Goal: Task Accomplishment & Management: Manage account settings

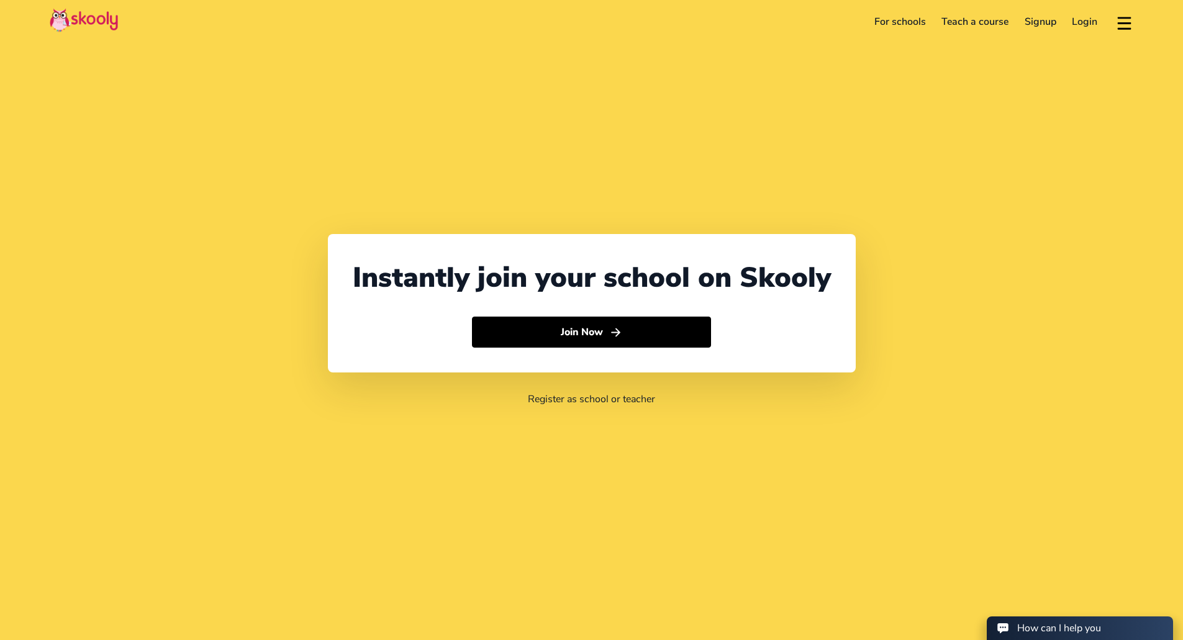
select select "65"
select select "[GEOGRAPHIC_DATA]"
select select "[GEOGRAPHIC_DATA]/[GEOGRAPHIC_DATA]"
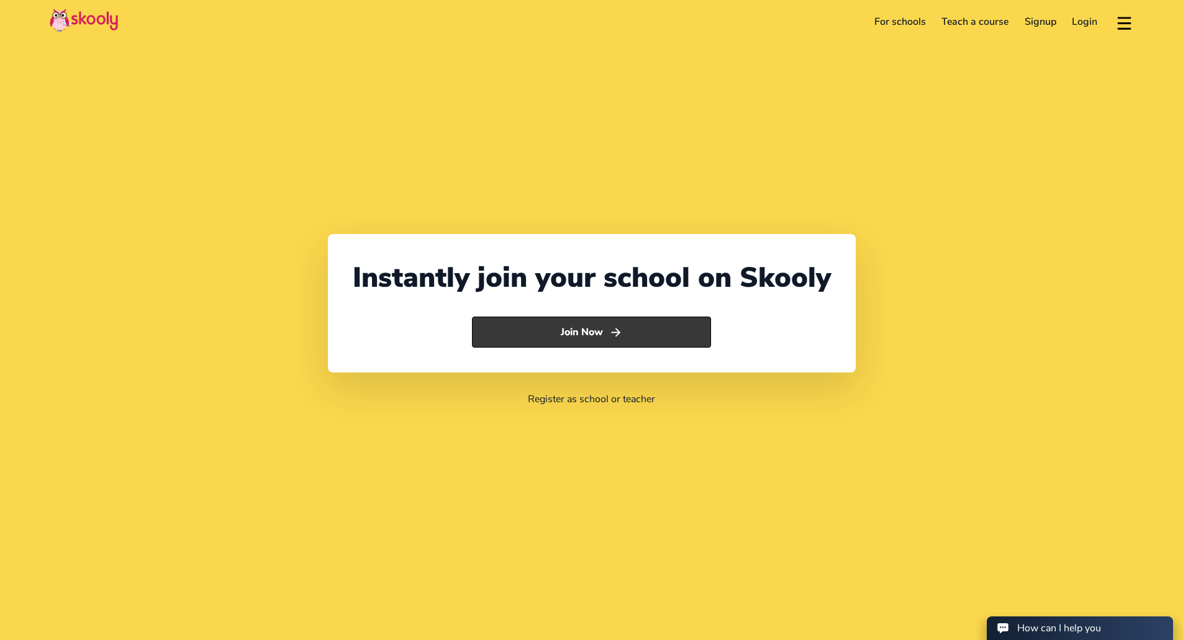
click at [584, 331] on button "Join Now" at bounding box center [591, 332] width 239 height 31
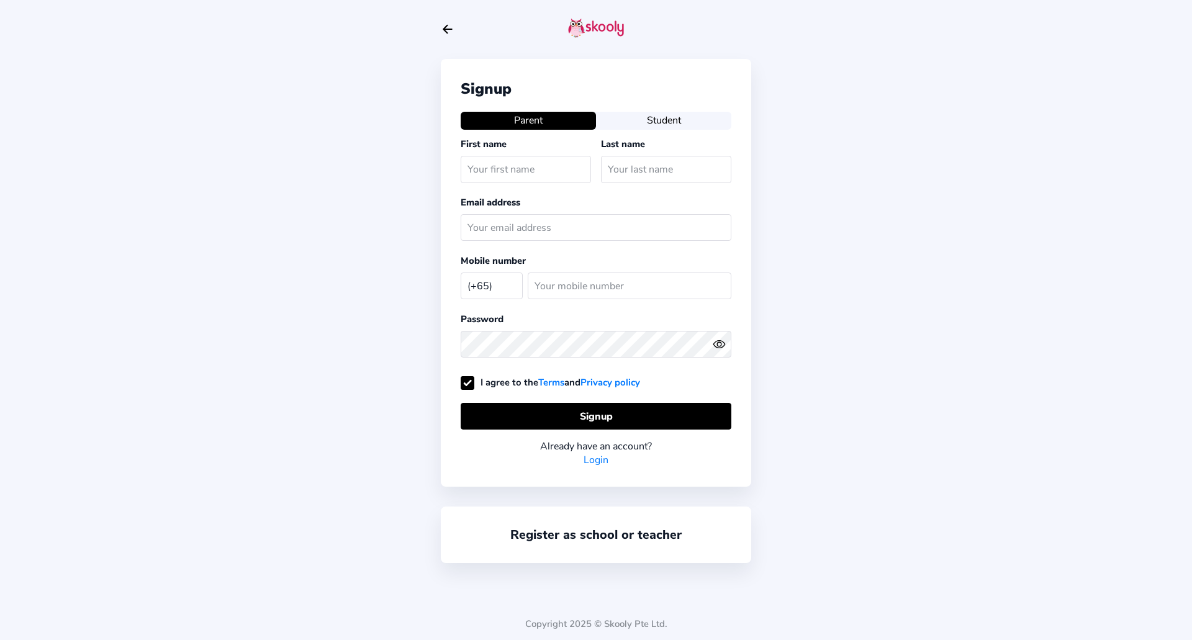
select select "SG"
click at [596, 463] on link "Login" at bounding box center [596, 460] width 25 height 14
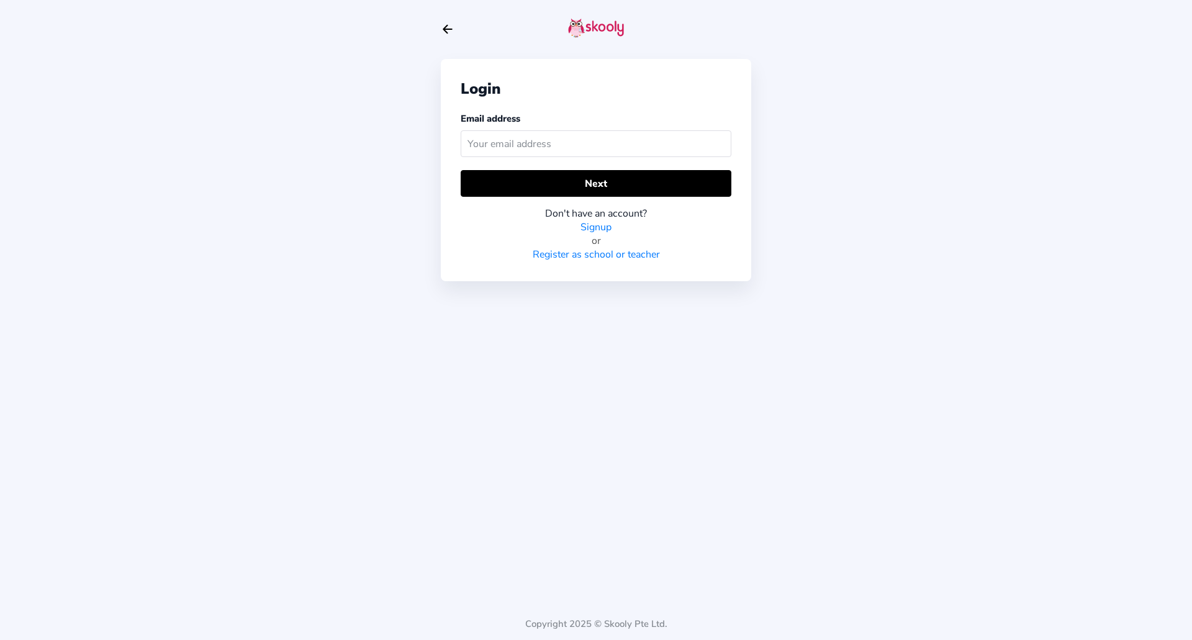
click at [545, 147] on input "text" at bounding box center [596, 143] width 271 height 27
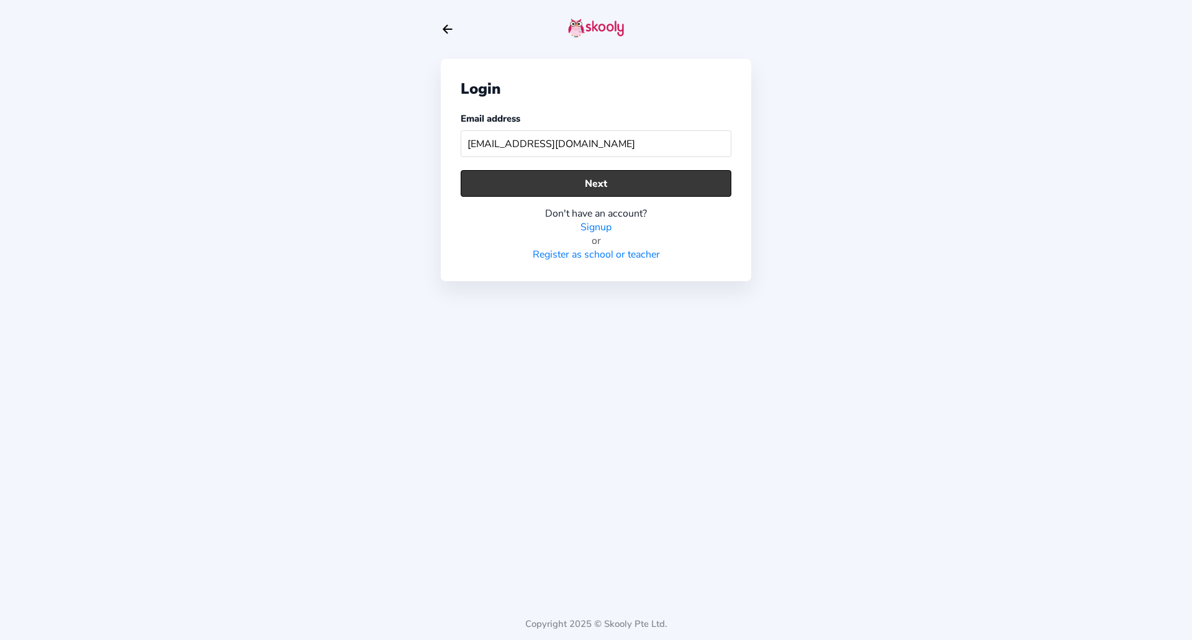
type input "[EMAIL_ADDRESS][DOMAIN_NAME]"
click at [571, 189] on button "Next" at bounding box center [596, 183] width 271 height 27
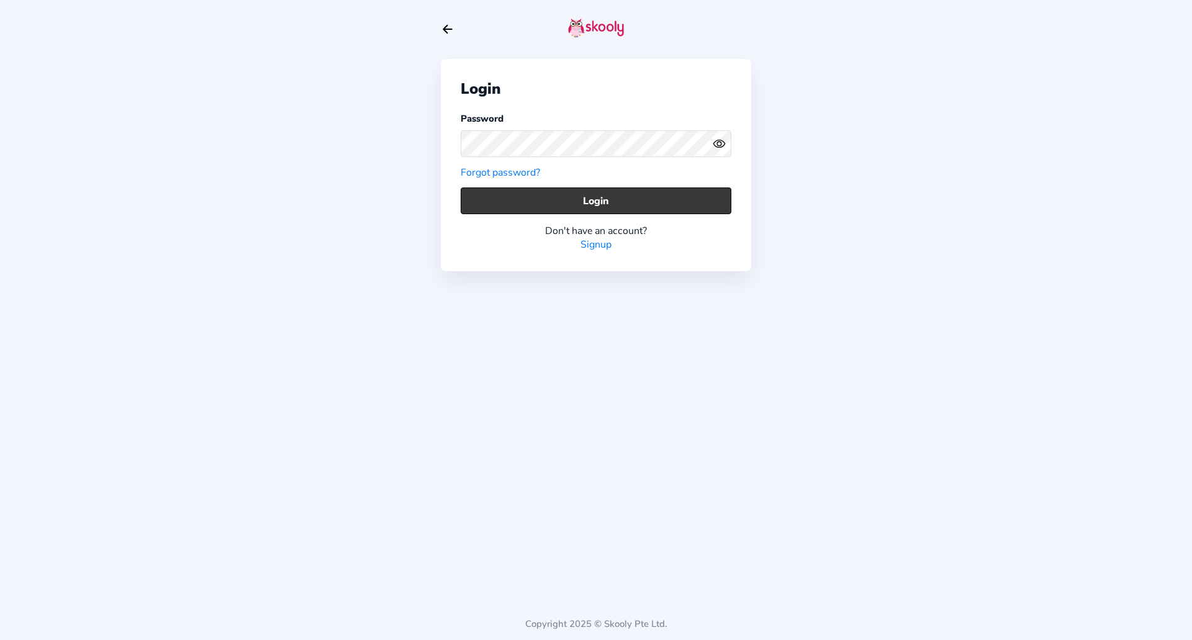
click at [611, 205] on button "Login" at bounding box center [596, 201] width 271 height 27
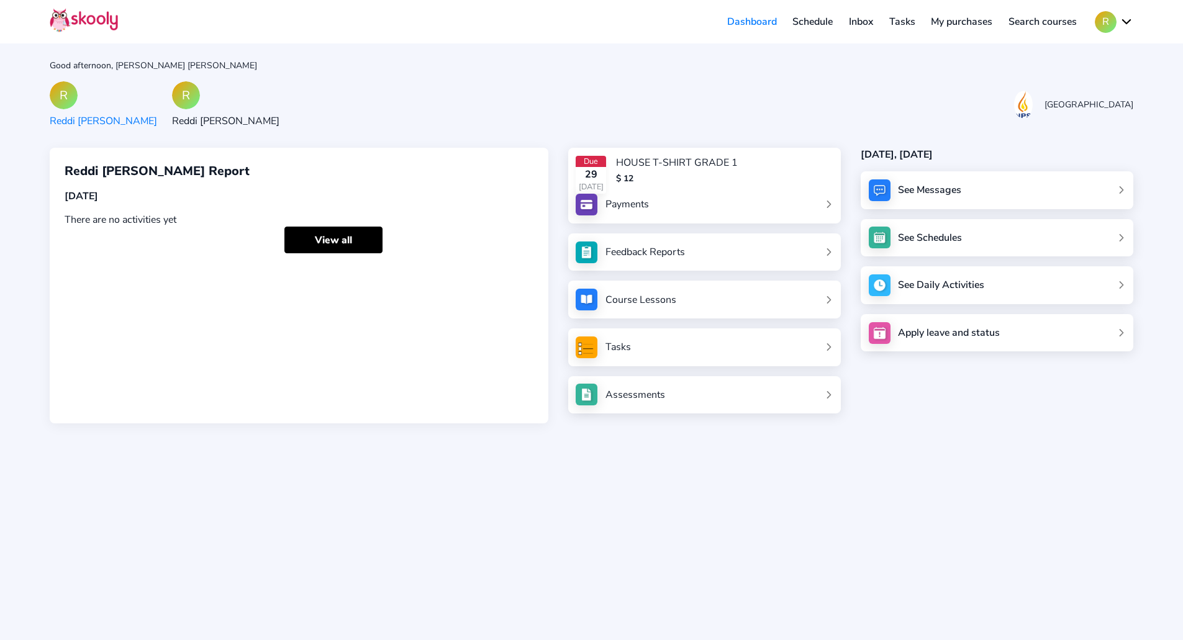
click at [635, 201] on div "Payments" at bounding box center [626, 204] width 43 height 14
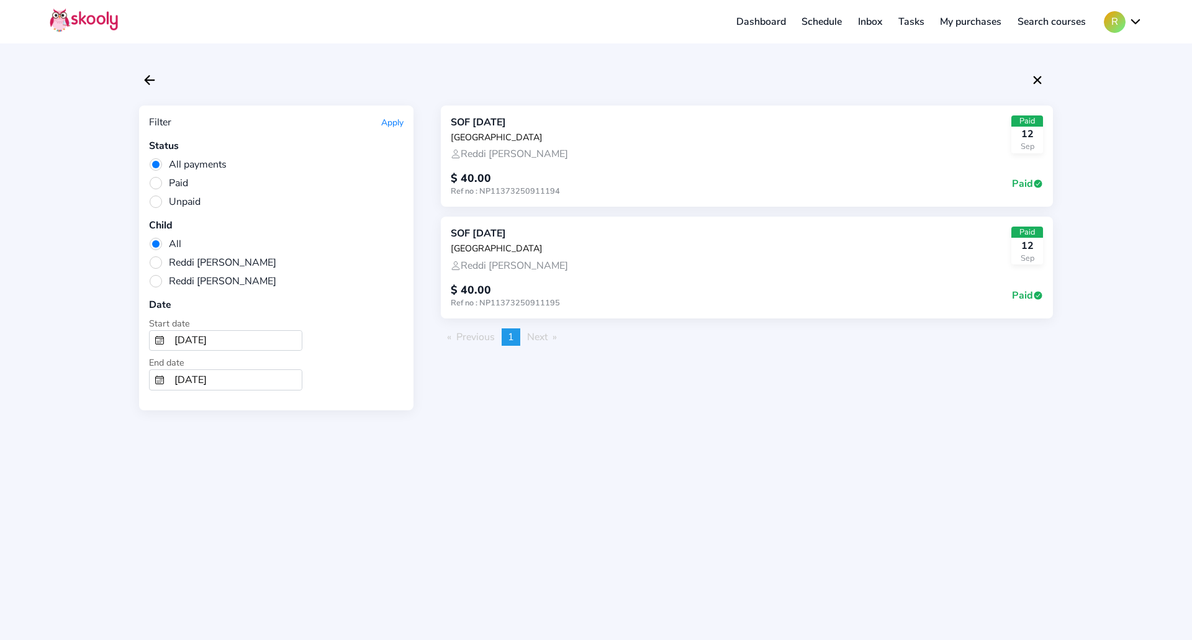
click at [1023, 236] on div "Paid" at bounding box center [1027, 232] width 32 height 11
click at [155, 260] on span "Reddi [PERSON_NAME]" at bounding box center [212, 263] width 127 height 14
click at [0, 0] on input "Reddi [PERSON_NAME]" at bounding box center [0, 0] width 0 height 0
click at [156, 242] on span "All" at bounding box center [165, 244] width 32 height 14
click at [0, 0] on input "All" at bounding box center [0, 0] width 0 height 0
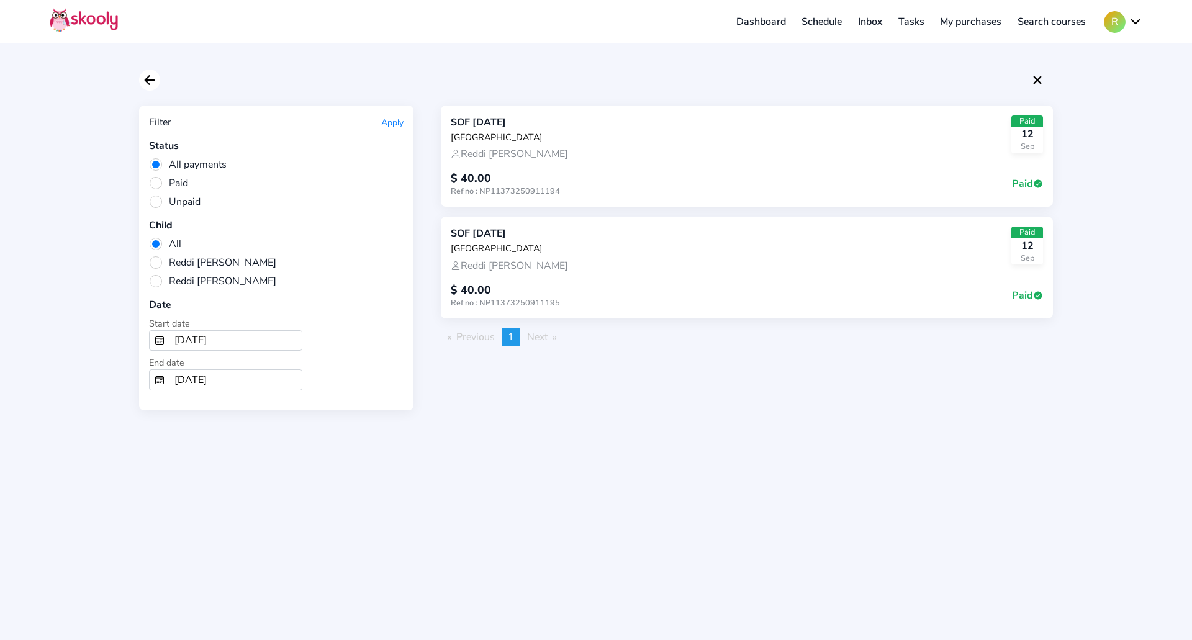
click at [146, 77] on icon "Arrow Back" at bounding box center [149, 80] width 15 height 15
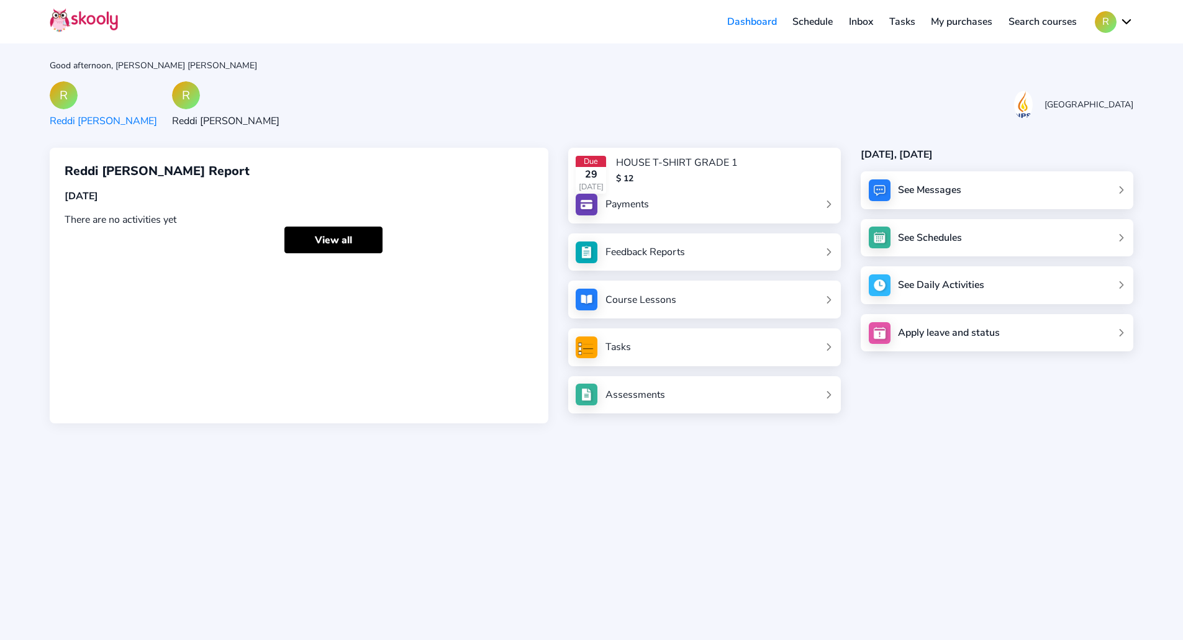
click at [1126, 22] on button "R" at bounding box center [1114, 22] width 38 height 22
click at [801, 28] on link "Schedule" at bounding box center [813, 22] width 57 height 20
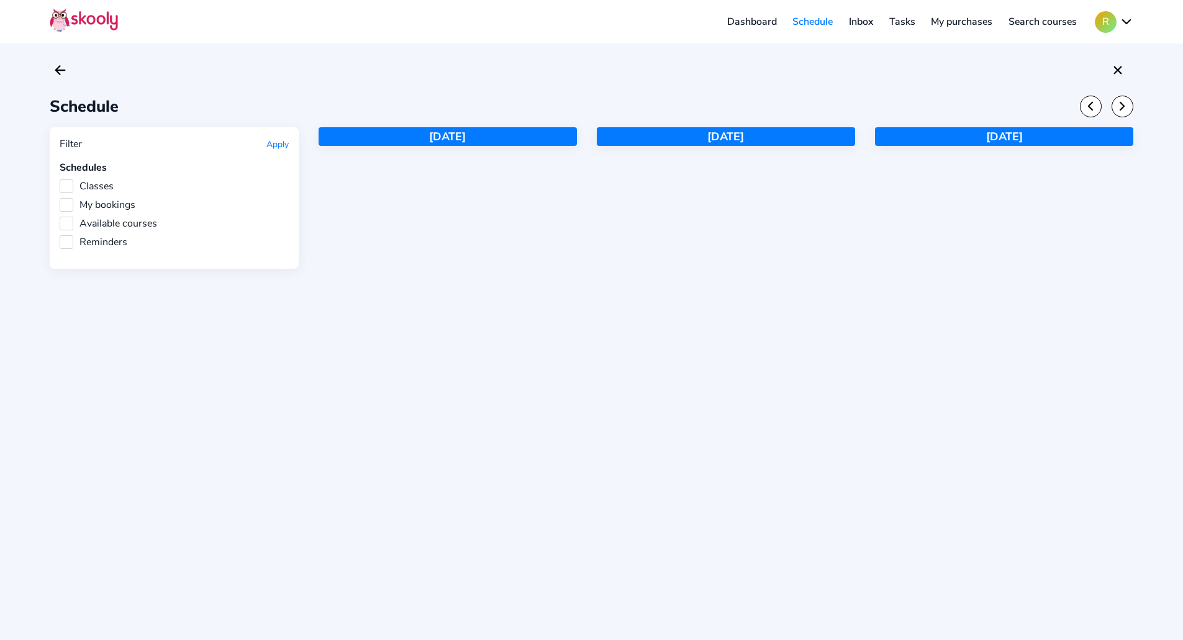
click at [844, 17] on link "Inbox" at bounding box center [861, 22] width 40 height 20
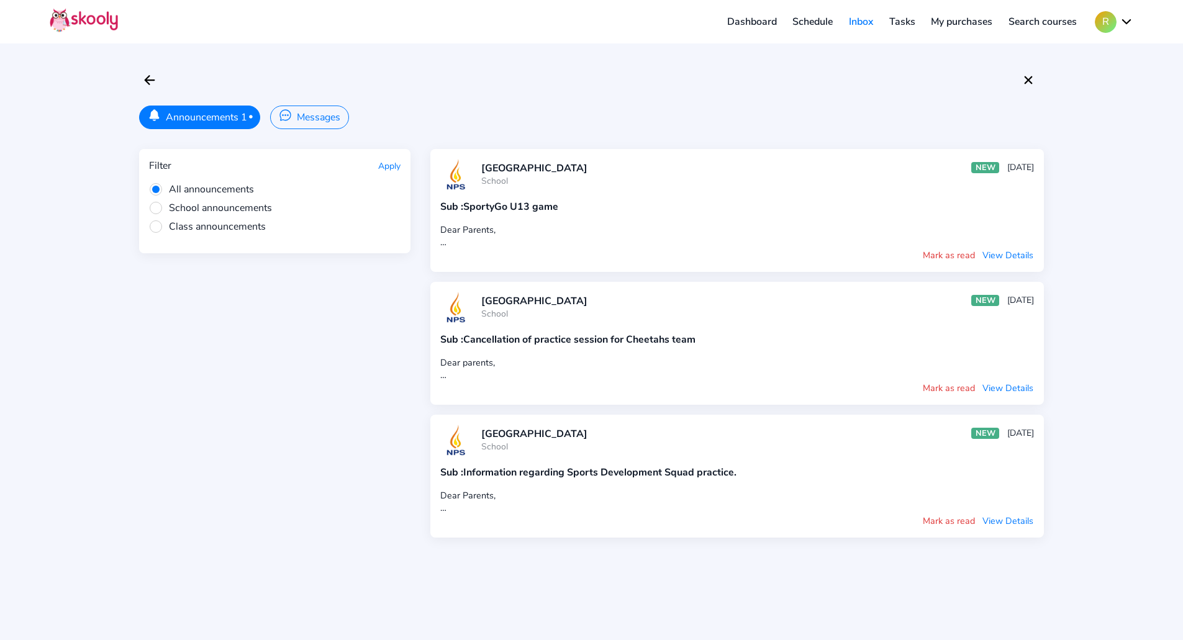
click at [736, 16] on link "Dashboard" at bounding box center [752, 22] width 66 height 20
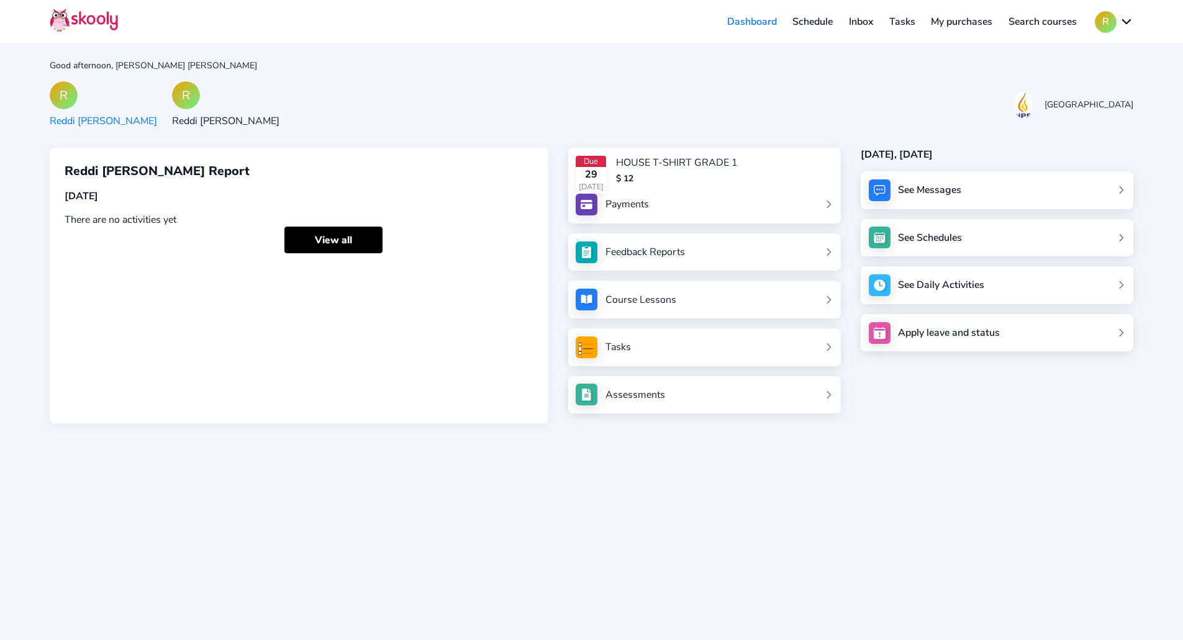
click at [1115, 24] on button "R" at bounding box center [1114, 22] width 38 height 22
click at [1062, 68] on link "Logout" at bounding box center [1077, 78] width 114 height 25
select select "65"
select select "[GEOGRAPHIC_DATA]"
select select "[GEOGRAPHIC_DATA]/[GEOGRAPHIC_DATA]"
